Goal: Check status: Check status

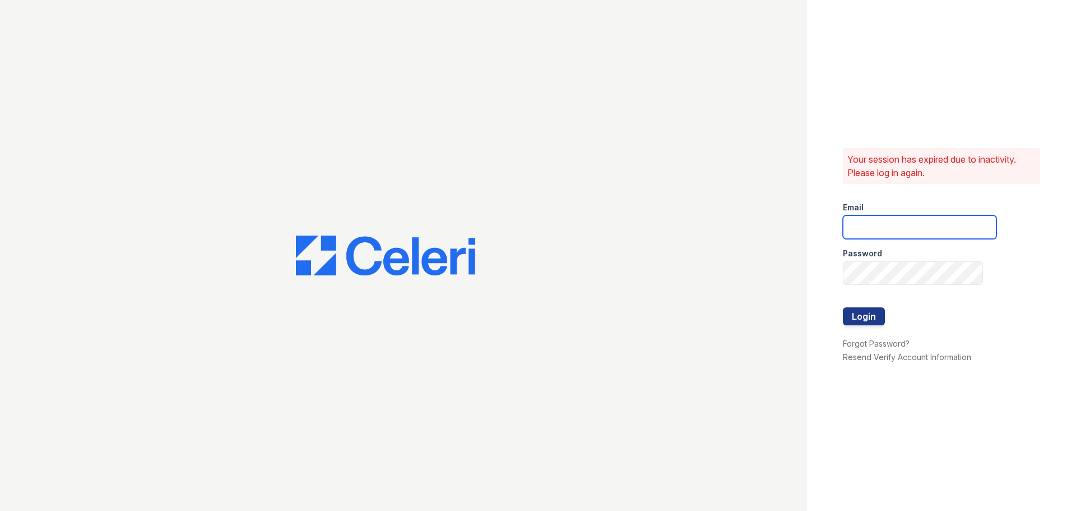
click at [887, 226] on input "email" at bounding box center [920, 227] width 154 height 24
type input "pennstation1@cafmanagement.com"
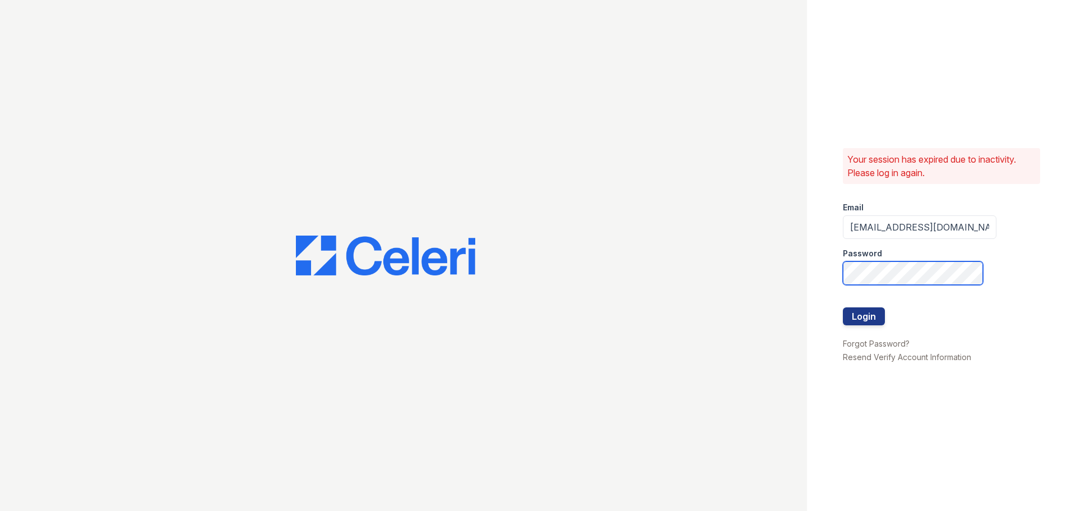
click at [843, 307] on button "Login" at bounding box center [864, 316] width 42 height 18
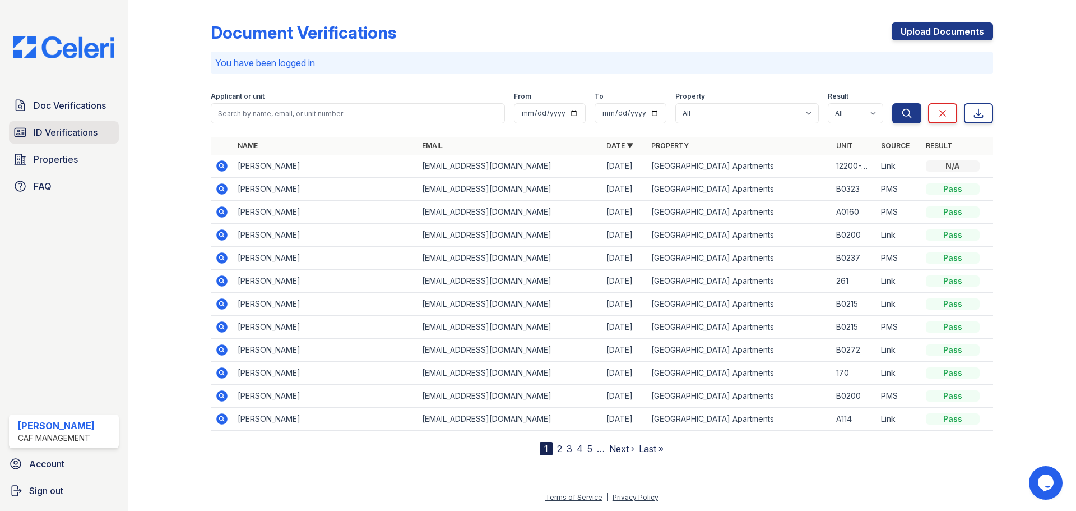
click at [86, 129] on span "ID Verifications" at bounding box center [66, 132] width 64 height 13
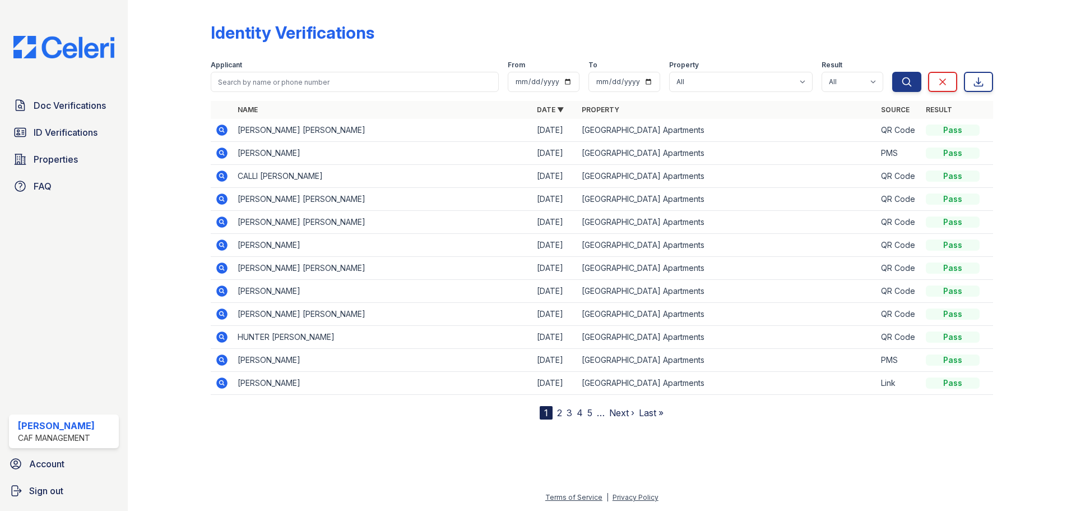
click at [221, 131] on icon at bounding box center [221, 129] width 13 height 13
